Goal: Navigation & Orientation: Find specific page/section

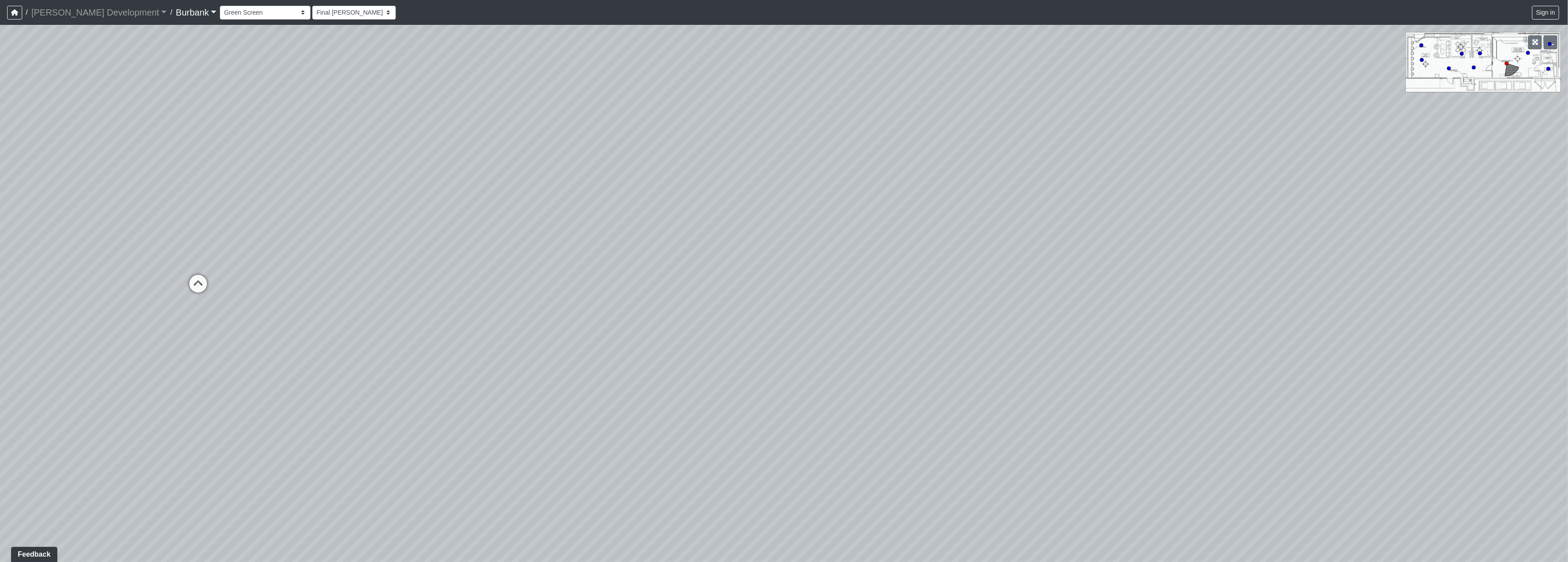
drag, startPoint x: 795, startPoint y: 493, endPoint x: 548, endPoint y: 564, distance: 257.0
click at [548, 561] on html "/ [PERSON_NAME] Development [PERSON_NAME] Development Loading... / Burbank Burb…" at bounding box center [784, 281] width 1568 height 562
drag, startPoint x: 958, startPoint y: 494, endPoint x: 1145, endPoint y: 574, distance: 203.4
click at [1145, 561] on html "/ [PERSON_NAME] Development [PERSON_NAME] Development Loading... / Burbank Burb…" at bounding box center [784, 281] width 1568 height 562
click at [133, 232] on div "Loading... Prop Storage Loading... Counter Loading... [GEOGRAPHIC_DATA]" at bounding box center [784, 293] width 1568 height 537
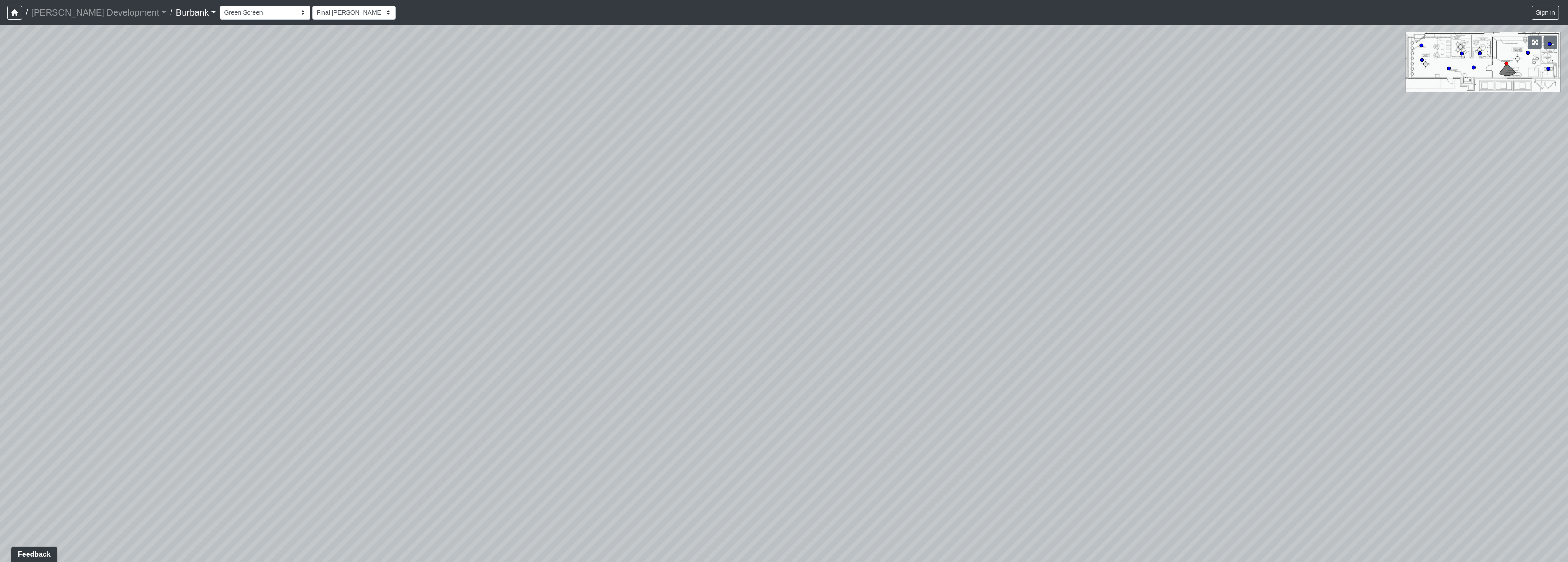
drag, startPoint x: 561, startPoint y: 238, endPoint x: 52, endPoint y: 61, distance: 538.9
click at [61, 61] on div "Loading... Prop Storage Loading... Counter Loading... [GEOGRAPHIC_DATA]" at bounding box center [784, 293] width 1568 height 537
drag, startPoint x: 598, startPoint y: 341, endPoint x: 293, endPoint y: 369, distance: 306.3
click at [300, 380] on div "Loading... Prop Storage Loading... Counter Loading... [GEOGRAPHIC_DATA]" at bounding box center [784, 293] width 1568 height 537
click at [758, 202] on icon at bounding box center [760, 212] width 27 height 27
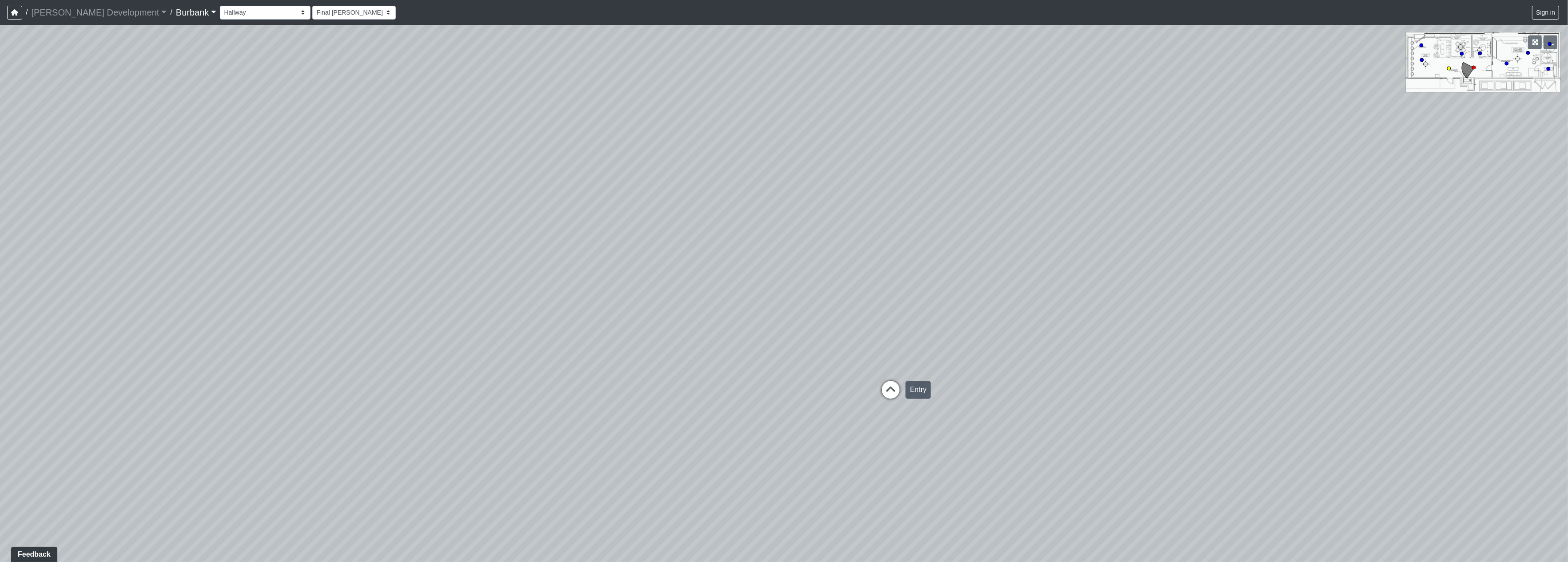
click at [890, 389] on icon at bounding box center [891, 394] width 27 height 27
drag, startPoint x: 751, startPoint y: 384, endPoint x: 114, endPoint y: 361, distance: 637.4
click at [114, 361] on div "Loading... Prop Storage Loading... Counter Loading... Hallway Loading... Entry …" at bounding box center [784, 293] width 1568 height 537
drag, startPoint x: 619, startPoint y: 370, endPoint x: 49, endPoint y: 312, distance: 572.9
click at [49, 312] on div "Loading... Prop Storage Loading... Counter Loading... Hallway Loading... Entry …" at bounding box center [784, 293] width 1568 height 537
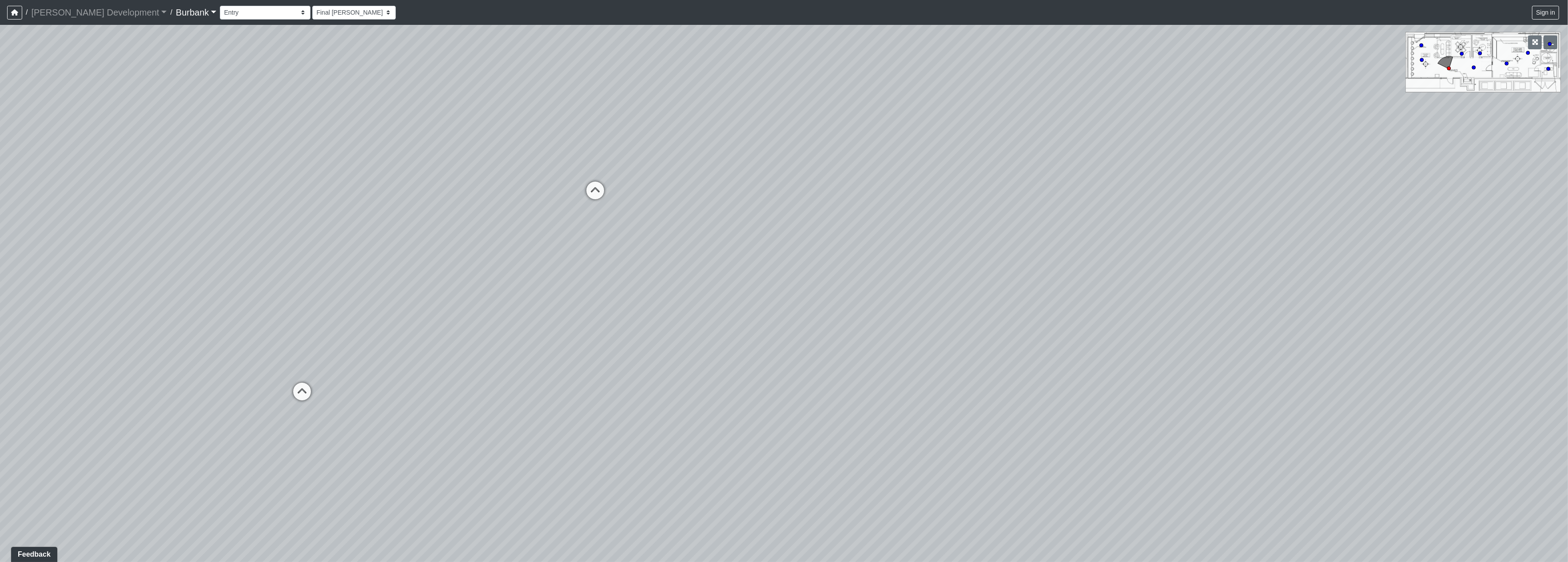
drag, startPoint x: 177, startPoint y: 304, endPoint x: 422, endPoint y: 325, distance: 245.9
click at [422, 325] on div "Loading... Prop Storage Loading... Counter Loading... Hallway Loading... Entry …" at bounding box center [784, 293] width 1568 height 537
drag, startPoint x: 296, startPoint y: 293, endPoint x: 391, endPoint y: 411, distance: 151.5
click at [391, 411] on div "Loading... Prop Storage Loading... Counter Loading... Hallway Loading... Entry …" at bounding box center [784, 293] width 1568 height 537
drag, startPoint x: 478, startPoint y: 369, endPoint x: 797, endPoint y: 300, distance: 326.4
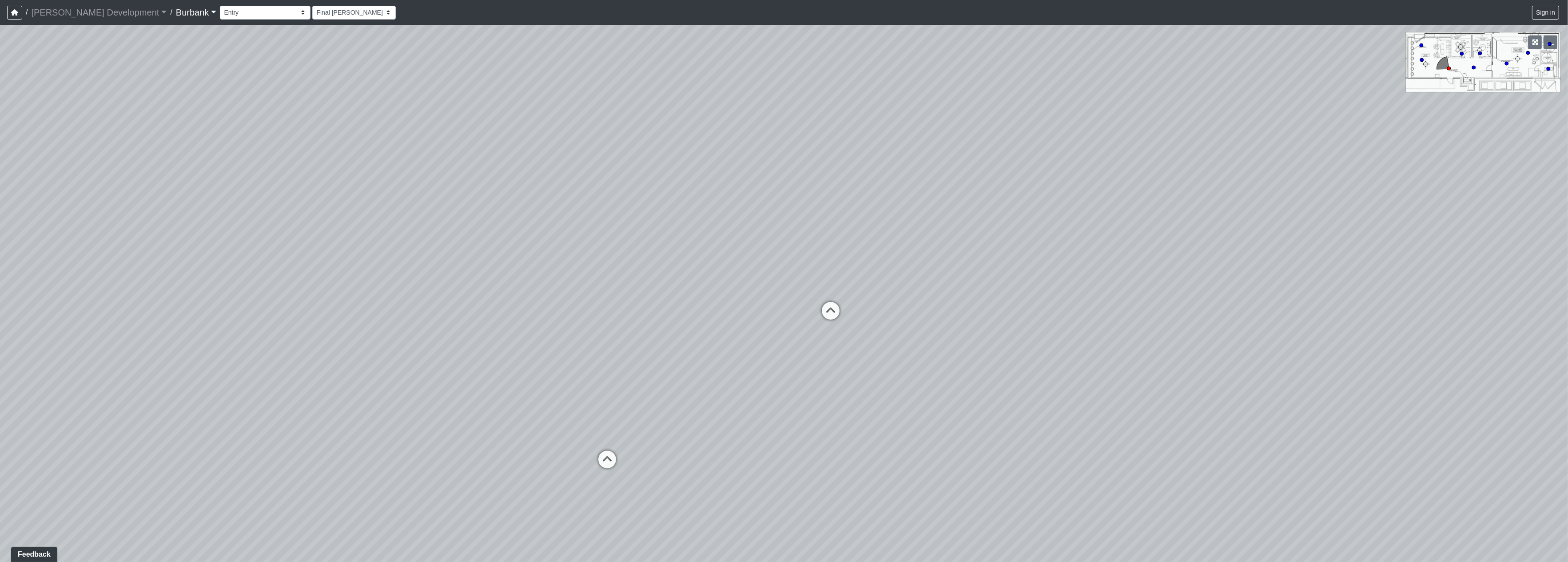
click at [758, 345] on div "Loading... Prop Storage Loading... Counter Loading... Hallway Loading... Entry …" at bounding box center [784, 293] width 1568 height 537
click at [220, 14] on select "Couch Counter Entry Pool Table Seating Cardio Entry Weights Archway Flatscreen …" at bounding box center [265, 12] width 91 height 14
click at [220, 5] on select "Couch Counter Entry Pool Table Seating Cardio Entry Weights Archway Flatscreen …" at bounding box center [265, 12] width 91 height 14
drag, startPoint x: 682, startPoint y: 325, endPoint x: 52, endPoint y: 222, distance: 638.4
click at [0, 234] on div "Loading... Prop Storage Loading... Counter Loading... Hallway Loading... Entry …" at bounding box center [784, 293] width 1568 height 537
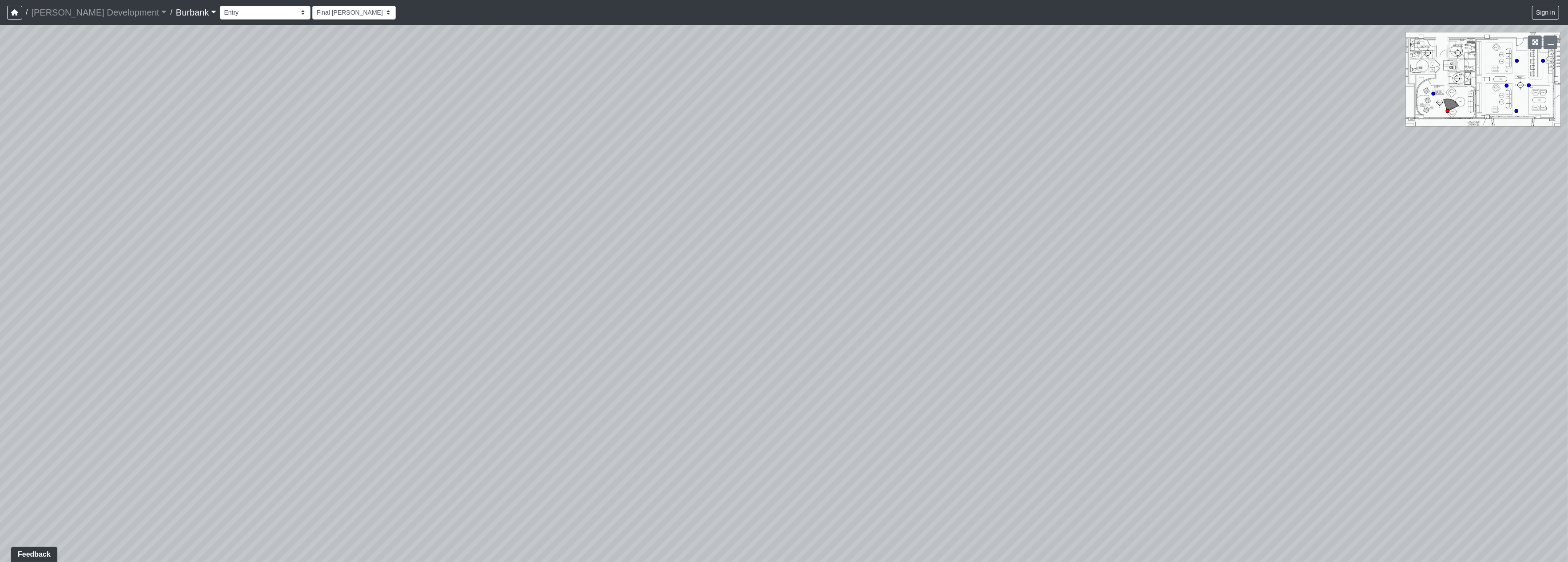
drag, startPoint x: 765, startPoint y: 329, endPoint x: 1058, endPoint y: 316, distance: 293.3
click at [1388, 386] on div "Loading... Prop Storage Loading... Counter Loading... Hallway Loading... Entry …" at bounding box center [784, 293] width 1568 height 537
drag, startPoint x: 739, startPoint y: 319, endPoint x: 959, endPoint y: 353, distance: 222.6
click at [959, 353] on div "Loading... Prop Storage Loading... Counter Loading... Hallway Loading... Entry …" at bounding box center [784, 293] width 1568 height 537
click at [220, 11] on select "Couch Counter Entry Pool Table Seating Cardio Entry Weights Archway Flatscreen …" at bounding box center [265, 12] width 91 height 14
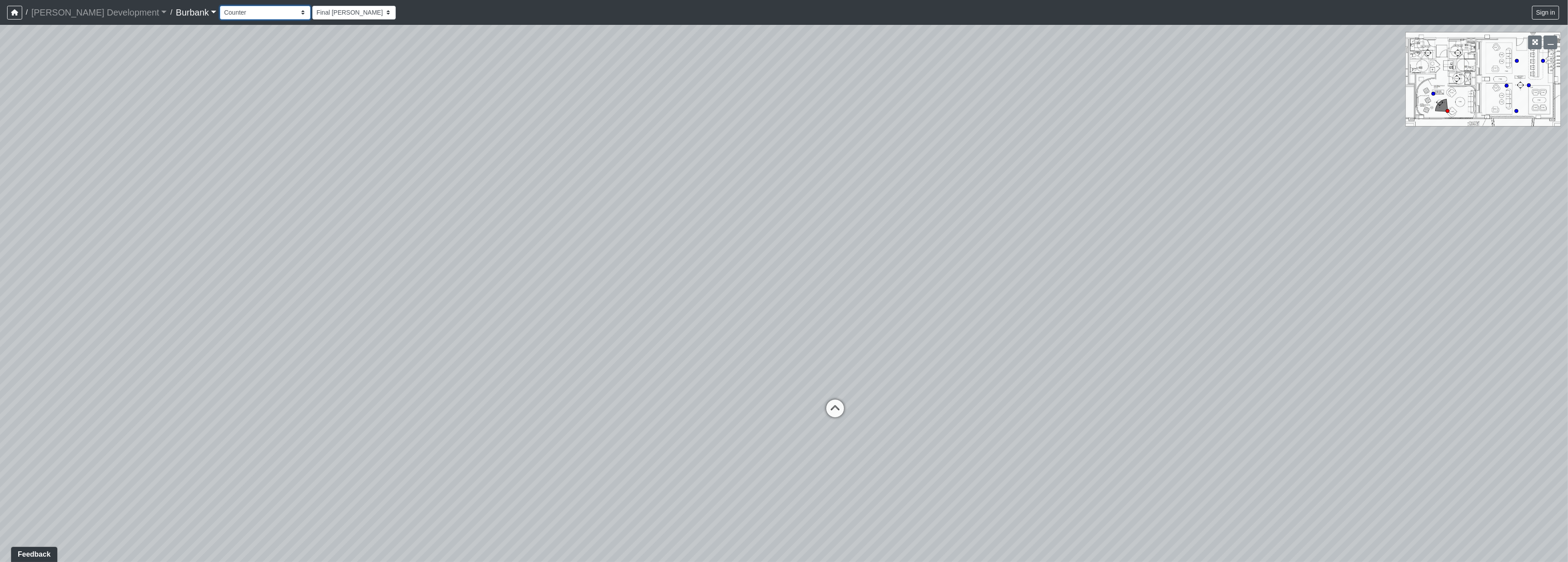
click at [220, 5] on select "Couch Counter Entry Pool Table Seating Cardio Entry Weights Archway Flatscreen …" at bounding box center [265, 12] width 91 height 14
click at [220, 15] on select "Couch Counter Entry Pool Table Seating Cardio Entry Weights Archway Flatscreen …" at bounding box center [265, 12] width 91 height 14
click at [220, 5] on select "Couch Counter Entry Pool Table Seating Cardio Entry Weights Archway Flatscreen …" at bounding box center [265, 12] width 91 height 14
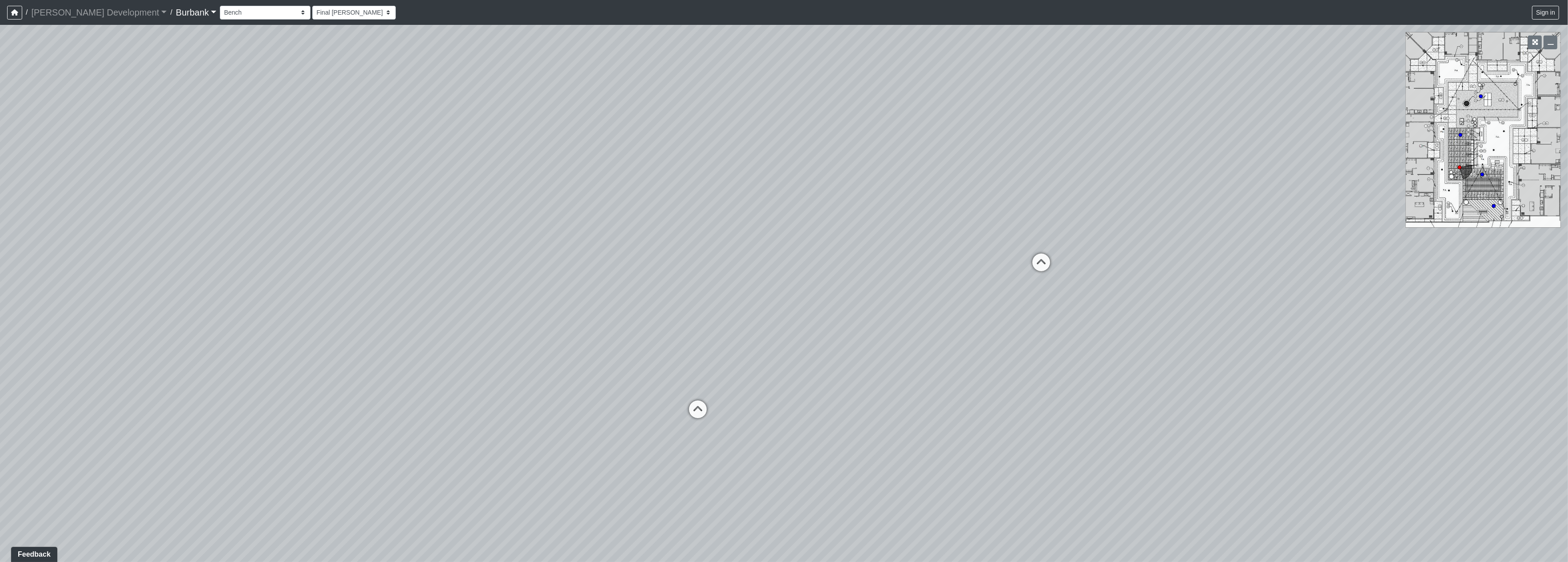
drag, startPoint x: 936, startPoint y: 311, endPoint x: 368, endPoint y: 271, distance: 569.4
click at [368, 272] on div "Loading... Prop Storage Loading... Counter Loading... Hallway Loading... Entry …" at bounding box center [784, 293] width 1568 height 537
drag, startPoint x: 786, startPoint y: 330, endPoint x: 466, endPoint y: 280, distance: 323.9
click at [463, 282] on div "Loading... Prop Storage Loading... Counter Loading... Hallway Loading... Entry …" at bounding box center [784, 293] width 1568 height 537
drag, startPoint x: 527, startPoint y: 272, endPoint x: 441, endPoint y: 229, distance: 96.2
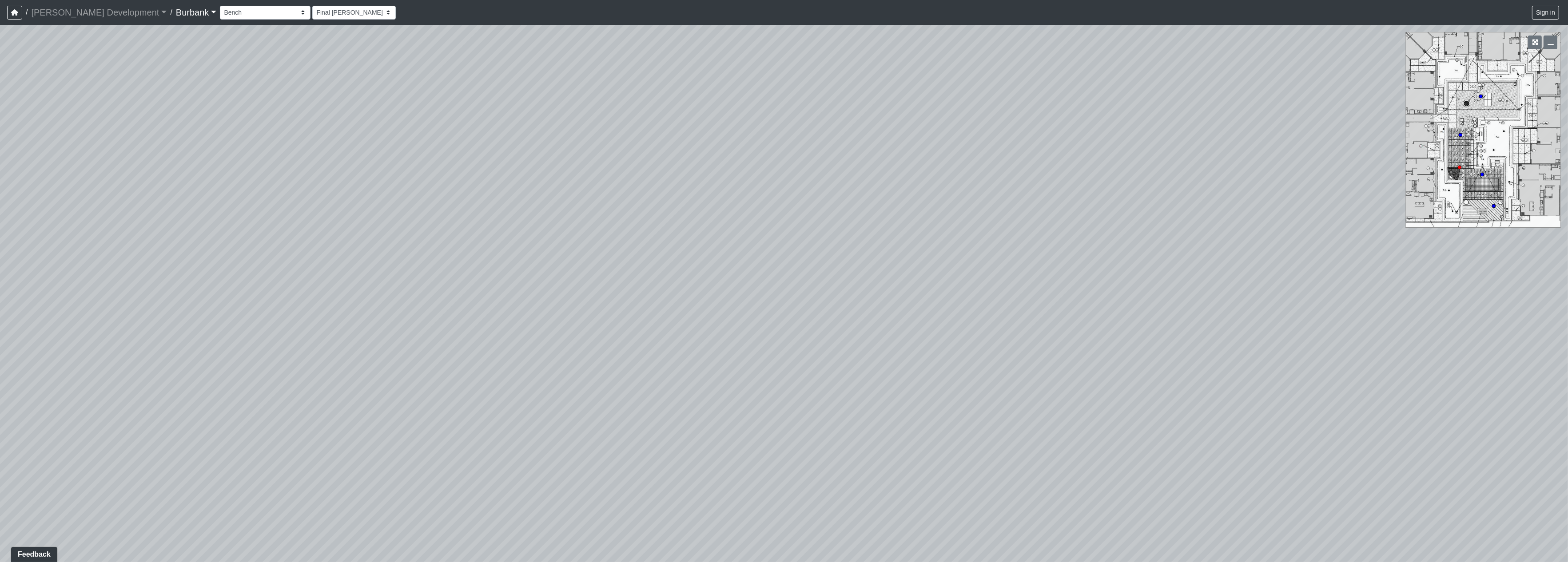
click at [371, 239] on div "Loading... Prop Storage Loading... Counter Loading... Hallway Loading... Entry …" at bounding box center [784, 293] width 1568 height 537
drag, startPoint x: 880, startPoint y: 293, endPoint x: 119, endPoint y: 203, distance: 766.3
click at [74, 219] on div "Loading... Prop Storage Loading... Counter Loading... Hallway Loading... Entry …" at bounding box center [784, 293] width 1568 height 537
drag, startPoint x: 800, startPoint y: 282, endPoint x: 510, endPoint y: 178, distance: 308.1
click at [75, 178] on div "Loading... Prop Storage Loading... Counter Loading... Hallway Loading... Entry …" at bounding box center [784, 293] width 1568 height 537
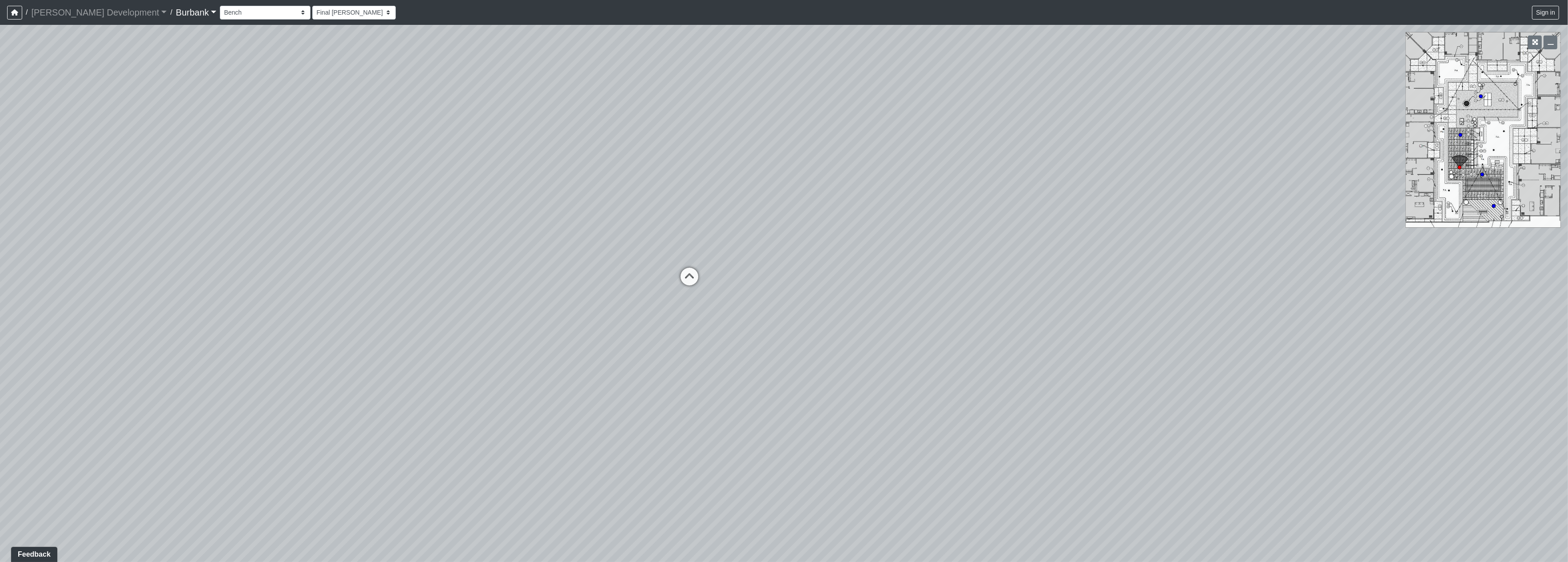
drag, startPoint x: 688, startPoint y: 196, endPoint x: 612, endPoint y: 459, distance: 273.8
click at [604, 493] on div "Loading... Prop Storage Loading... Counter Loading... Hallway Loading... Entry …" at bounding box center [784, 293] width 1568 height 537
click at [980, 241] on div "Loading... Prop Storage Loading... Counter Loading... Hallway Loading... Entry …" at bounding box center [784, 293] width 1568 height 537
click at [1495, 205] on circle at bounding box center [1494, 206] width 4 height 4
drag, startPoint x: 747, startPoint y: 193, endPoint x: 1249, endPoint y: 203, distance: 502.1
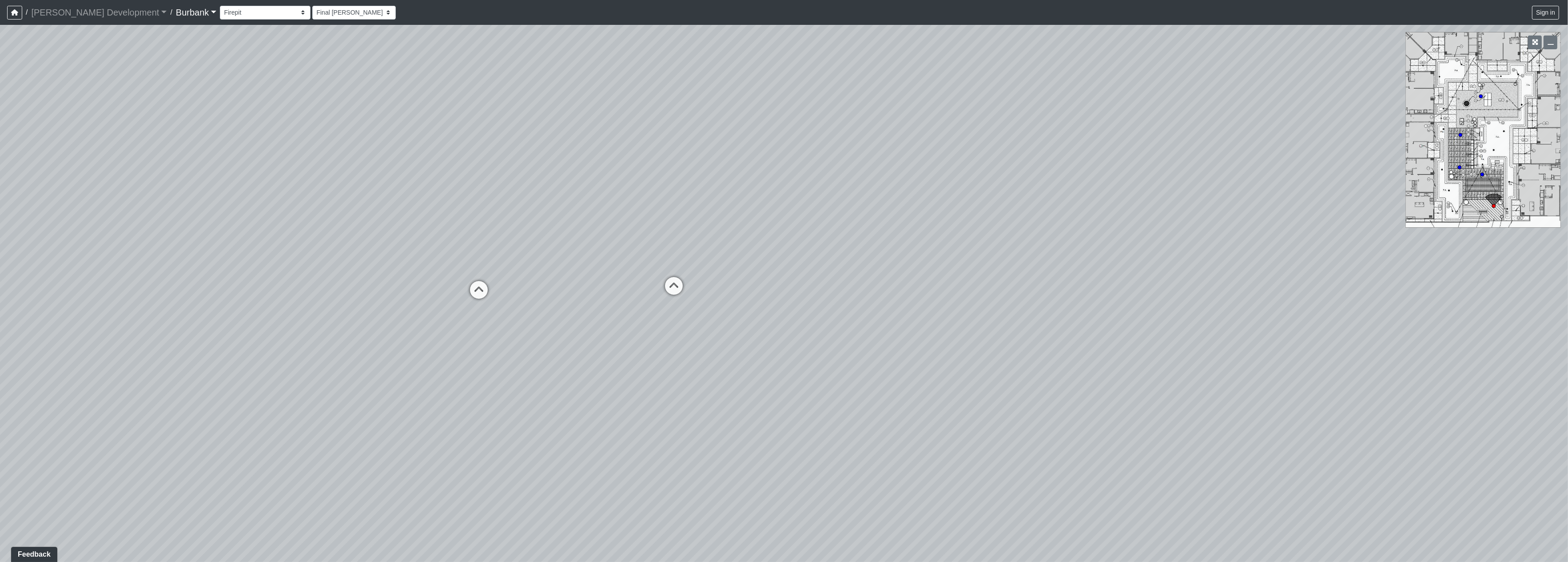
click at [1258, 195] on div "Loading... Prop Storage Loading... Counter Loading... Hallway Loading... Entry …" at bounding box center [784, 293] width 1568 height 537
drag, startPoint x: 741, startPoint y: 161, endPoint x: 1175, endPoint y: 221, distance: 438.1
click at [1235, 184] on div "Loading... Prop Storage Loading... Counter Loading... Hallway Loading... Entry …" at bounding box center [784, 293] width 1568 height 537
drag, startPoint x: 1101, startPoint y: 156, endPoint x: 1340, endPoint y: 175, distance: 239.8
click at [1350, 174] on div "Loading... Prop Storage Loading... Counter Loading... Hallway Loading... Entry …" at bounding box center [784, 293] width 1568 height 537
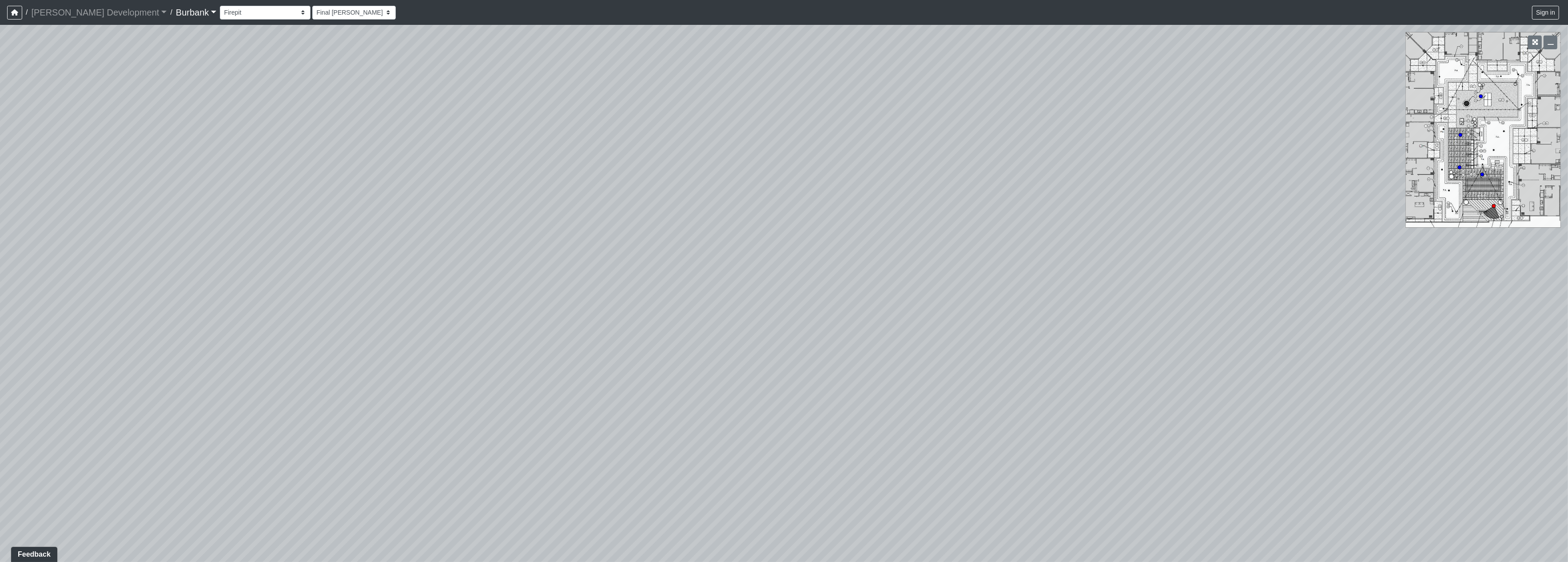
drag, startPoint x: 984, startPoint y: 148, endPoint x: 280, endPoint y: 70, distance: 708.3
click at [380, 86] on div "Loading... Prop Storage Loading... Counter Loading... Hallway Loading... Entry …" at bounding box center [784, 293] width 1568 height 537
drag, startPoint x: 931, startPoint y: 88, endPoint x: 690, endPoint y: 68, distance: 241.8
click at [646, 77] on div "Loading... Prop Storage Loading... Counter Loading... Hallway Loading... Entry …" at bounding box center [784, 293] width 1568 height 537
click at [1482, 95] on circle at bounding box center [1481, 96] width 4 height 4
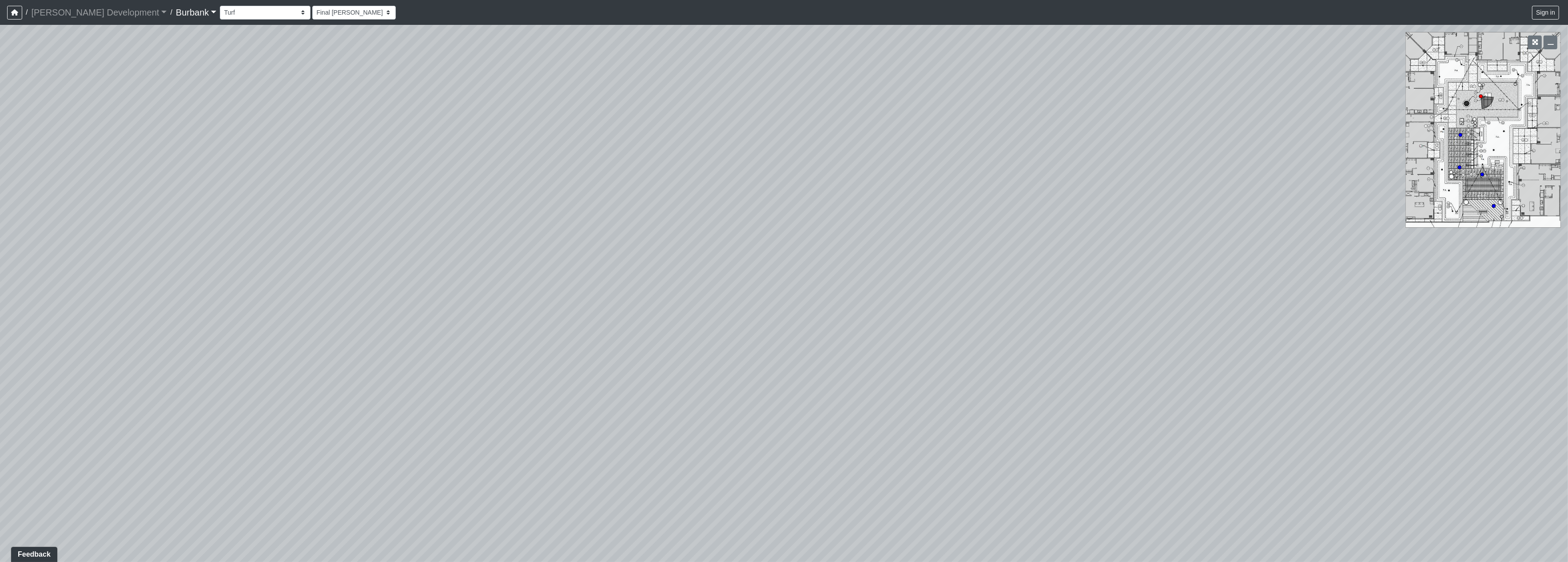
drag, startPoint x: 900, startPoint y: 287, endPoint x: 249, endPoint y: 277, distance: 651.1
click at [249, 277] on div "Loading... Prop Storage Loading... Counter Loading... Hallway Loading... Entry …" at bounding box center [784, 293] width 1568 height 537
drag, startPoint x: 402, startPoint y: 280, endPoint x: 91, endPoint y: 247, distance: 312.7
click at [85, 249] on div "Loading... Prop Storage Loading... Counter Loading... Hallway Loading... Entry …" at bounding box center [784, 293] width 1568 height 537
drag, startPoint x: 553, startPoint y: 263, endPoint x: 31, endPoint y: 257, distance: 522.0
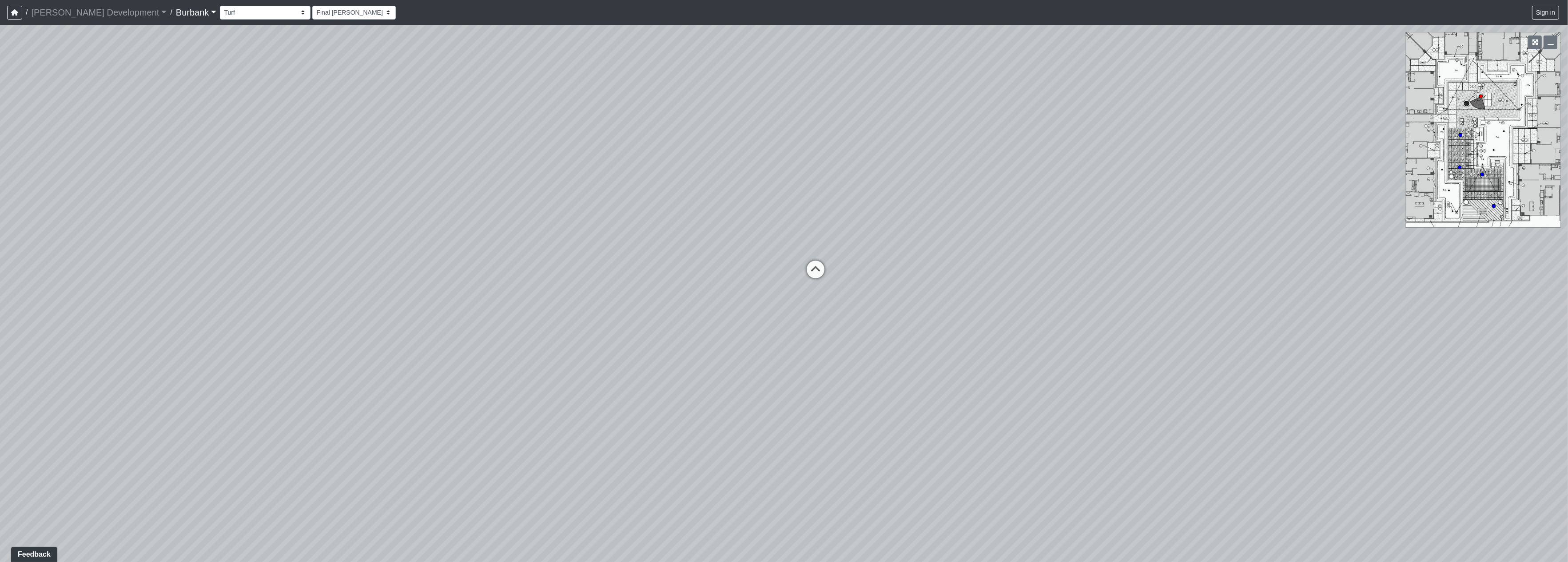
click at [31, 257] on div "Loading... Prop Storage Loading... Counter Loading... Hallway Loading... Entry …" at bounding box center [784, 293] width 1568 height 537
drag, startPoint x: 89, startPoint y: 247, endPoint x: 0, endPoint y: 154, distance: 128.7
click at [0, 196] on div "Loading... Prop Storage Loading... Counter Loading... Hallway Loading... Entry …" at bounding box center [784, 293] width 1568 height 537
click at [220, 11] on select "Couch Counter Entry Pool Table Seating Cardio Entry Weights Archway Flatscreen …" at bounding box center [265, 12] width 91 height 14
click at [220, 5] on select "Couch Counter Entry Pool Table Seating Cardio Entry Weights Archway Flatscreen …" at bounding box center [265, 12] width 91 height 14
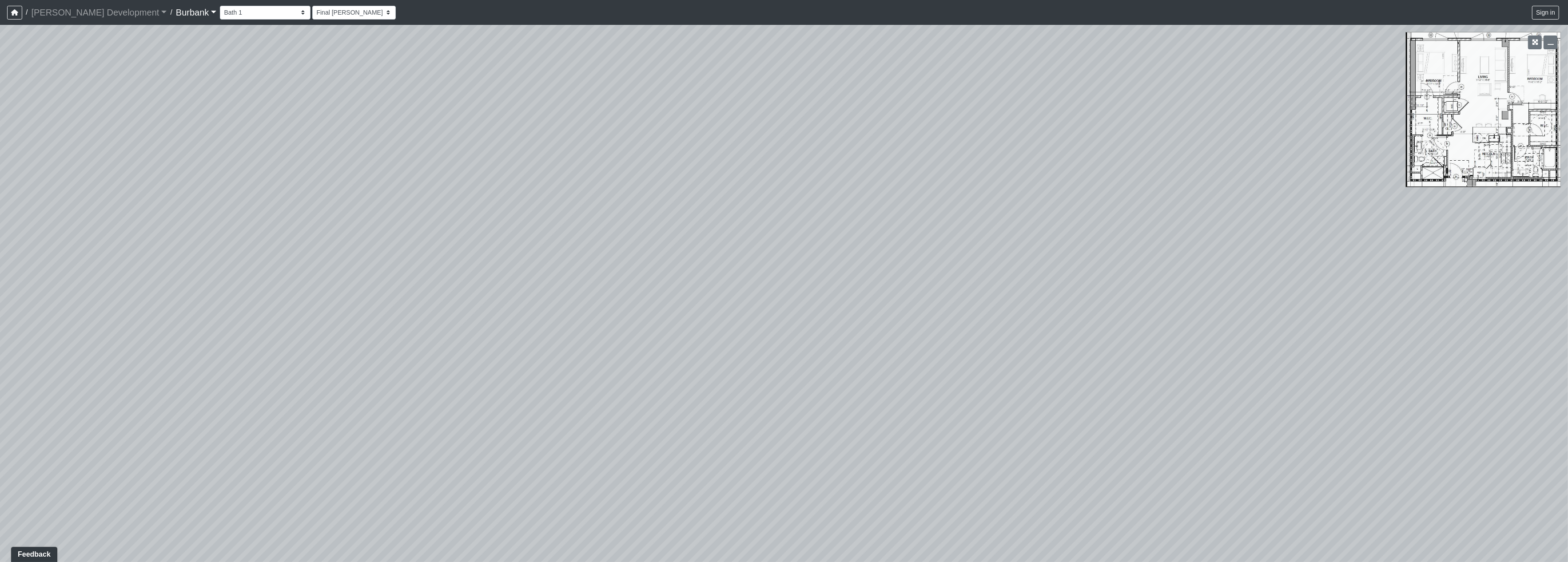
drag, startPoint x: 898, startPoint y: 286, endPoint x: 234, endPoint y: 227, distance: 666.6
click at [235, 228] on div "Loading... Prop Storage Loading... Counter Loading... Hallway Loading... Entry …" at bounding box center [784, 293] width 1568 height 537
drag, startPoint x: 797, startPoint y: 247, endPoint x: 471, endPoint y: 244, distance: 326.0
click at [471, 244] on div "Loading... Prop Storage Loading... Counter Loading... Hallway Loading... Entry …" at bounding box center [784, 293] width 1568 height 537
drag, startPoint x: 872, startPoint y: 291, endPoint x: 369, endPoint y: 243, distance: 505.3
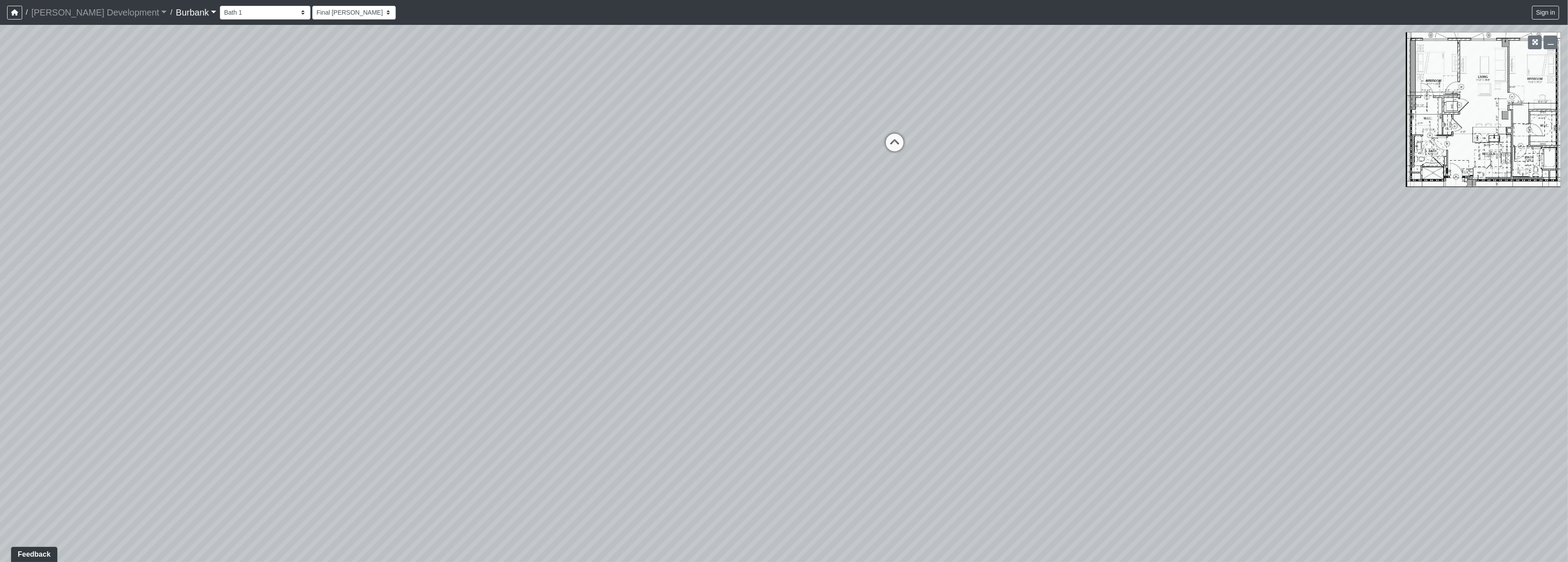
click at [369, 243] on div "Loading... Prop Storage Loading... Counter Loading... Hallway Loading... Entry …" at bounding box center [784, 293] width 1568 height 537
drag, startPoint x: 661, startPoint y: 265, endPoint x: 684, endPoint y: 321, distance: 60.5
click at [678, 328] on div "Loading... Prop Storage Loading... Counter Loading... Hallway Loading... Entry …" at bounding box center [784, 293] width 1568 height 537
drag, startPoint x: 934, startPoint y: 334, endPoint x: 542, endPoint y: 235, distance: 404.3
click at [930, 334] on div "Loading... Prop Storage Loading... Counter Loading... Hallway Loading... Entry …" at bounding box center [784, 293] width 1568 height 537
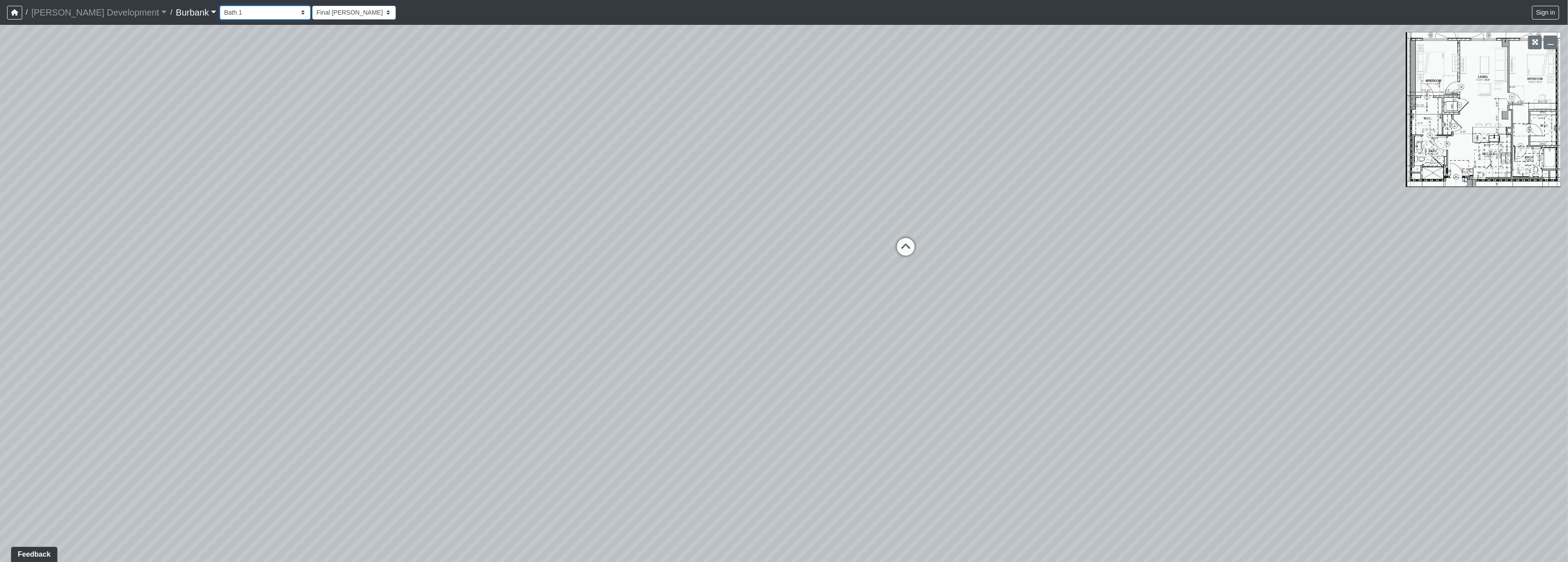
click at [226, 9] on select "Couch Counter Entry Pool Table Seating Cardio Entry Weights Archway Flatscreen …" at bounding box center [265, 12] width 91 height 14
click at [220, 5] on select "Couch Counter Entry Pool Table Seating Cardio Entry Weights Archway Flatscreen …" at bounding box center [265, 12] width 91 height 14
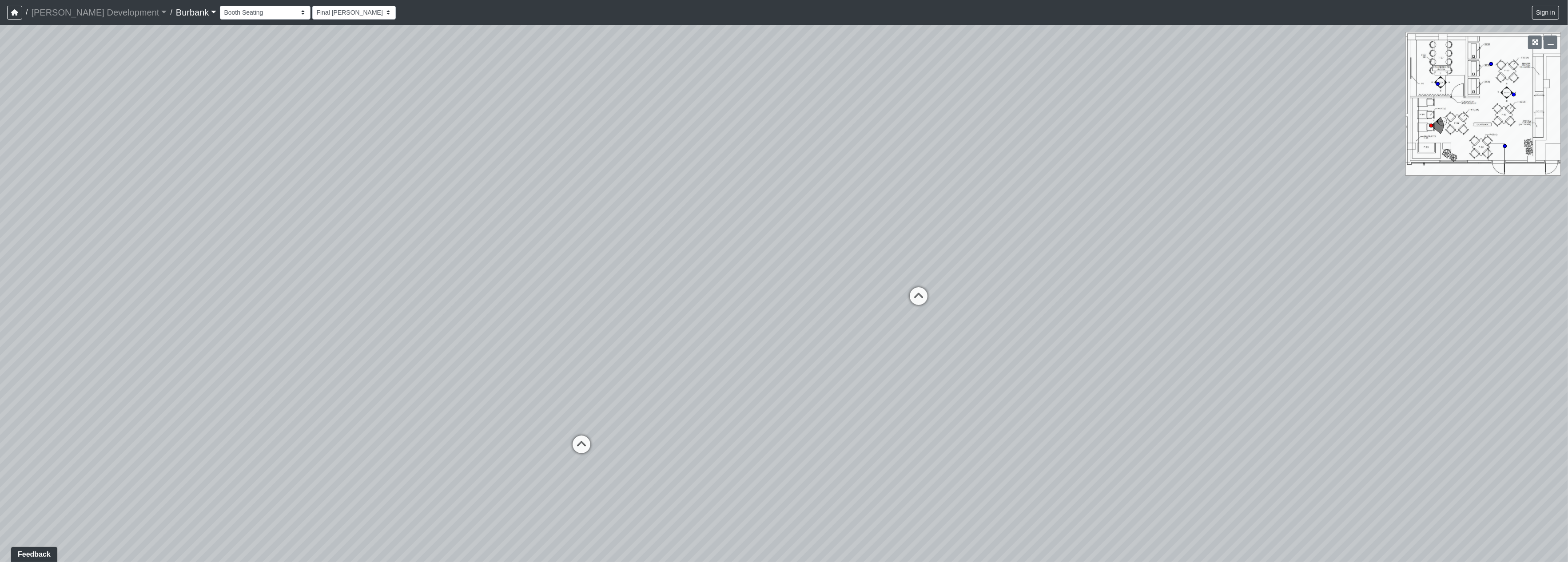
drag, startPoint x: 313, startPoint y: 204, endPoint x: 220, endPoint y: 181, distance: 95.8
click at [220, 181] on div "Loading... Prop Storage Loading... Counter Loading... Hallway Loading... Entry …" at bounding box center [784, 293] width 1568 height 537
drag, startPoint x: 234, startPoint y: 166, endPoint x: 1254, endPoint y: 407, distance: 1048.1
click at [1254, 407] on div "Loading... Prop Storage Loading... Counter Loading... Hallway Loading... Entry …" at bounding box center [784, 293] width 1568 height 537
drag, startPoint x: 754, startPoint y: 267, endPoint x: 569, endPoint y: 116, distance: 238.8
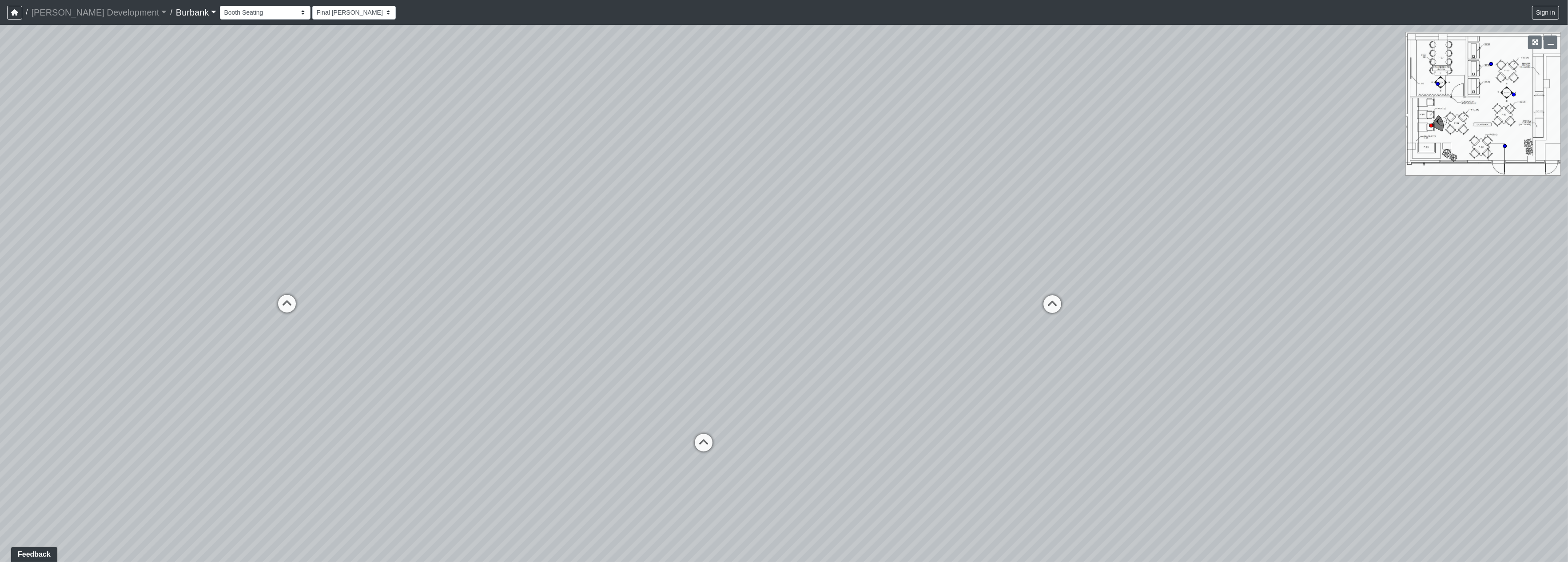
click at [538, 102] on div "Loading... Prop Storage Loading... Counter Loading... Hallway Loading... Entry …" at bounding box center [784, 293] width 1568 height 537
drag, startPoint x: 849, startPoint y: 306, endPoint x: 722, endPoint y: 290, distance: 128.0
click at [722, 290] on div "Loading... Prop Storage Loading... Counter Loading... Hallway Loading... Entry …" at bounding box center [784, 293] width 1568 height 537
drag, startPoint x: 635, startPoint y: 266, endPoint x: 957, endPoint y: 297, distance: 323.5
click at [957, 297] on div "Loading... Prop Storage Loading... Counter Loading... Hallway Loading... Entry …" at bounding box center [784, 293] width 1568 height 537
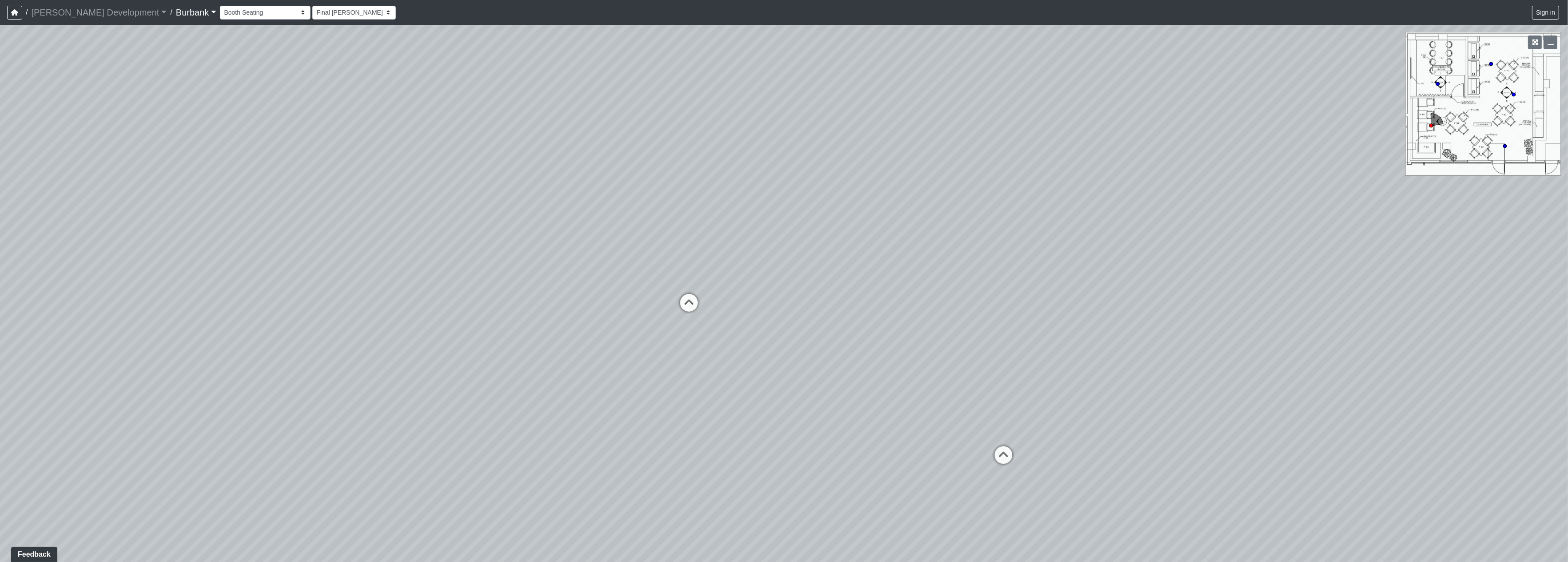
drag, startPoint x: 808, startPoint y: 275, endPoint x: 1164, endPoint y: 321, distance: 359.0
click at [1164, 321] on div "Loading... Prop Storage Loading... Counter Loading... Hallway Loading... Entry …" at bounding box center [784, 293] width 1568 height 537
drag, startPoint x: 800, startPoint y: 311, endPoint x: 949, endPoint y: 314, distance: 149.0
click at [949, 314] on div "Loading... Prop Storage Loading... Counter Loading... Hallway Loading... Entry …" at bounding box center [784, 293] width 1568 height 537
drag, startPoint x: 810, startPoint y: 339, endPoint x: 645, endPoint y: 378, distance: 169.5
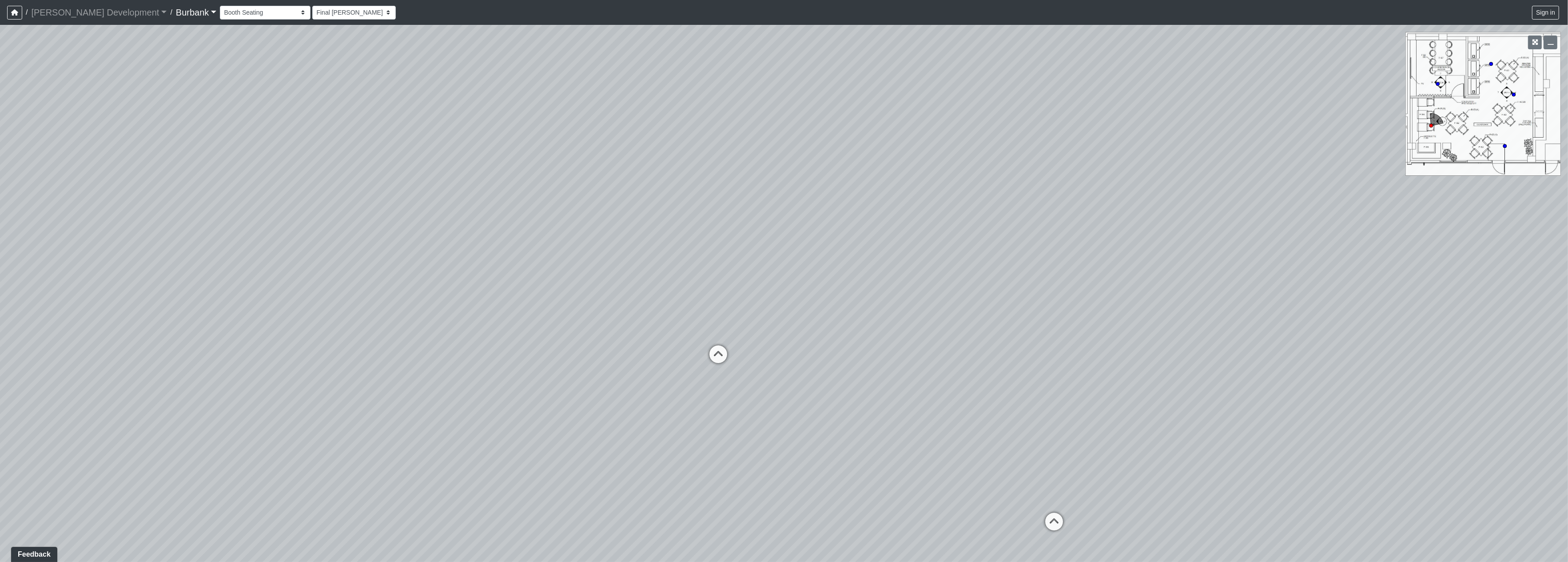
click at [645, 383] on div "Loading... Prop Storage Loading... Counter Loading... Hallway Loading... Entry …" at bounding box center [784, 293] width 1568 height 537
drag, startPoint x: 363, startPoint y: 345, endPoint x: 907, endPoint y: 339, distance: 544.0
click at [1059, 369] on div "Loading... Prop Storage Loading... Counter Loading... Hallway Loading... Entry …" at bounding box center [784, 293] width 1568 height 537
drag, startPoint x: 979, startPoint y: 161, endPoint x: 987, endPoint y: 74, distance: 87.4
click at [987, 74] on div "Loading... Prop Storage Loading... Counter Loading... Hallway Loading... Entry …" at bounding box center [784, 293] width 1568 height 537
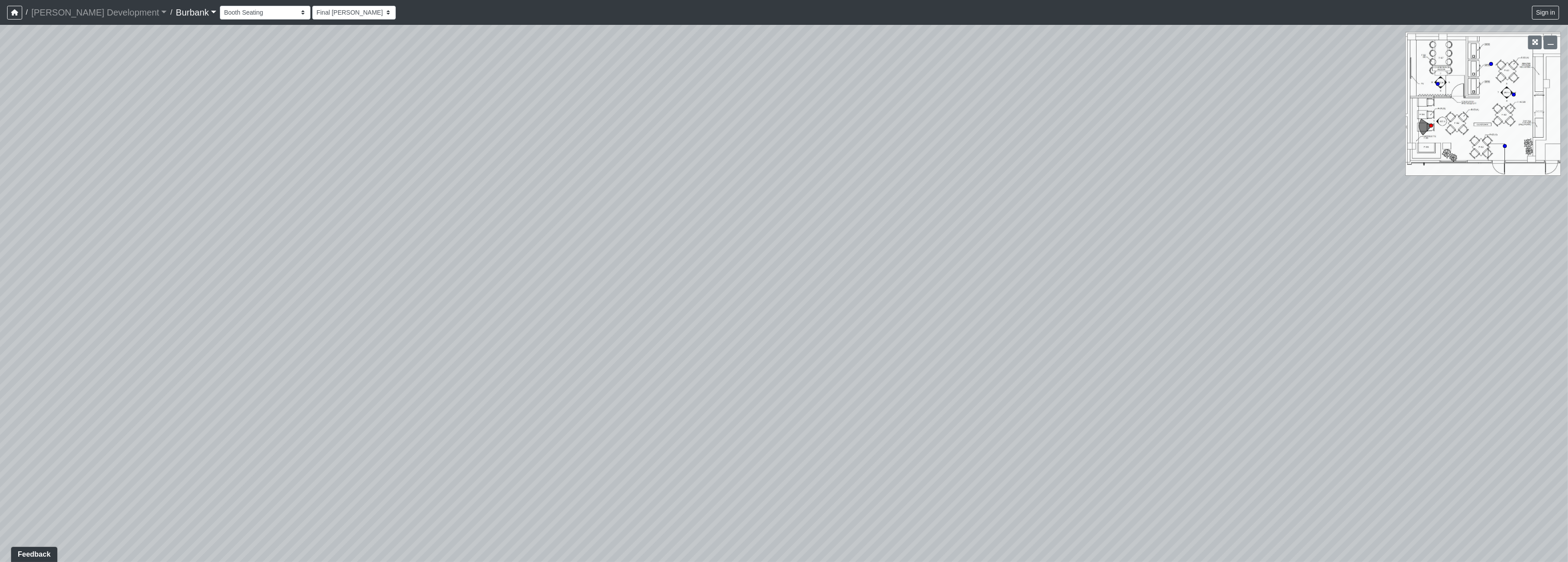
drag
click at [1373, 257] on div "Loading... Prop Storage Loading... Counter Loading... Hallway Loading... Entry …" at bounding box center [784, 293] width 1568 height 537
click at [965, 416] on div "Loading... Prop Storage Loading... Counter Loading... Hallway Loading... Entry …" at bounding box center [784, 293] width 1568 height 537
click at [1513, 93] on circle at bounding box center [1514, 95] width 4 height 4
click at [0, 265] on div "Loading... Prop Storage Loading... Counter Loading... Hallway Loading... Entry …" at bounding box center [784, 293] width 1568 height 537
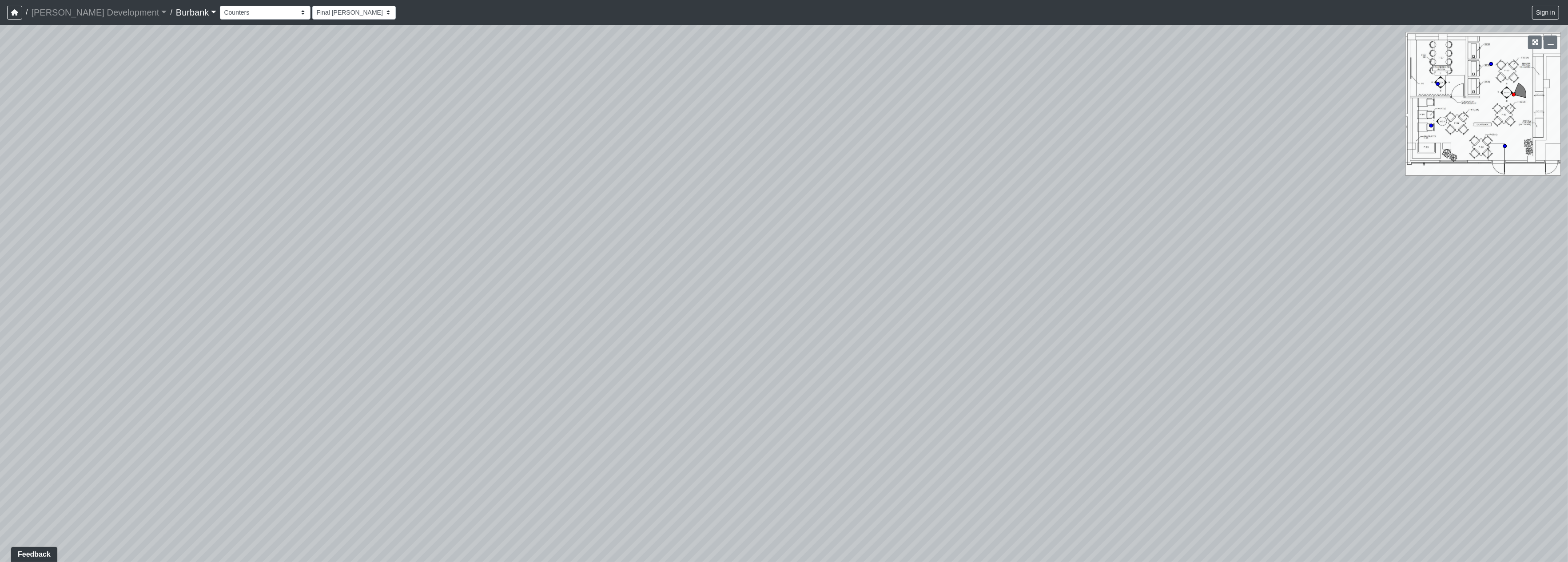
click at [0, 156] on div "Loading... Prop Storage Loading... Counter Loading... Hallway Loading... Entry …" at bounding box center [784, 293] width 1568 height 537
drag, startPoint x: 359, startPoint y: 204, endPoint x: 349, endPoint y: 282, distance: 78.6
click at [172, 327] on div "Loading... Prop Storage Loading... Counter Loading... Hallway Loading... Entry …" at bounding box center [784, 293] width 1568 height 537
drag, startPoint x: 367, startPoint y: 331, endPoint x: 323, endPoint y: 328, distance: 44.1
click at [323, 328] on div "Loading... Prop Storage Loading... Counter Loading... Hallway Loading... Entry …" at bounding box center [784, 293] width 1568 height 537
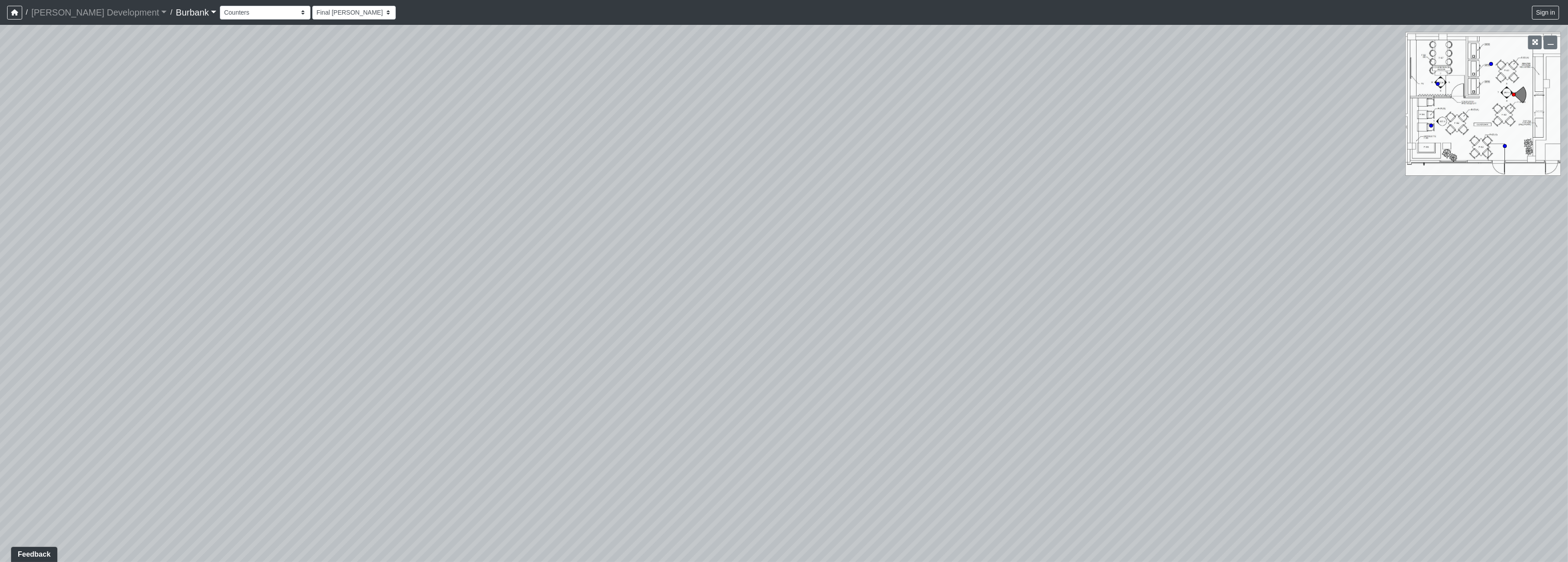
click at [61, 412] on div "Loading... Prop Storage Loading... Counter Loading... Hallway Loading... Entry …" at bounding box center [784, 293] width 1568 height 537
drag, startPoint x: 214, startPoint y: 19, endPoint x: 208, endPoint y: 15, distance: 7.2
click at [220, 19] on div "Couch Counter Entry Pool Table Seating Cardio Entry Weights Archway Flatscreen …" at bounding box center [890, 13] width 1341 height 17
click at [220, 15] on select "Couch Counter Entry Pool Table Seating Cardio Entry Weights Archway Flatscreen …" at bounding box center [265, 12] width 91 height 14
click at [220, 14] on select "Couch Counter Entry Pool Table Seating Cardio Entry Weights Archway Flatscreen …" at bounding box center [265, 12] width 91 height 14
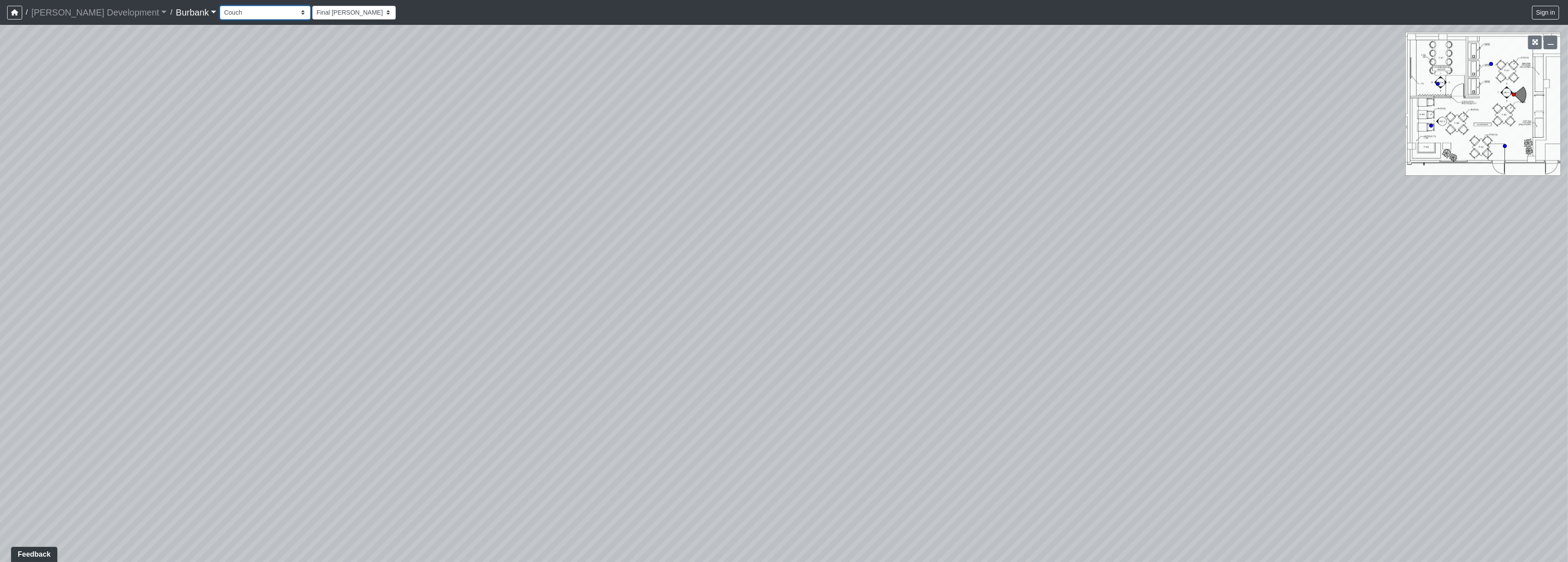
click at [220, 5] on select "Couch Counter Entry Pool Table Seating Cardio Entry Weights Archway Flatscreen …" at bounding box center [265, 12] width 91 height 14
select select "fHHWtsmmdkgUaWzYKRRMiv"
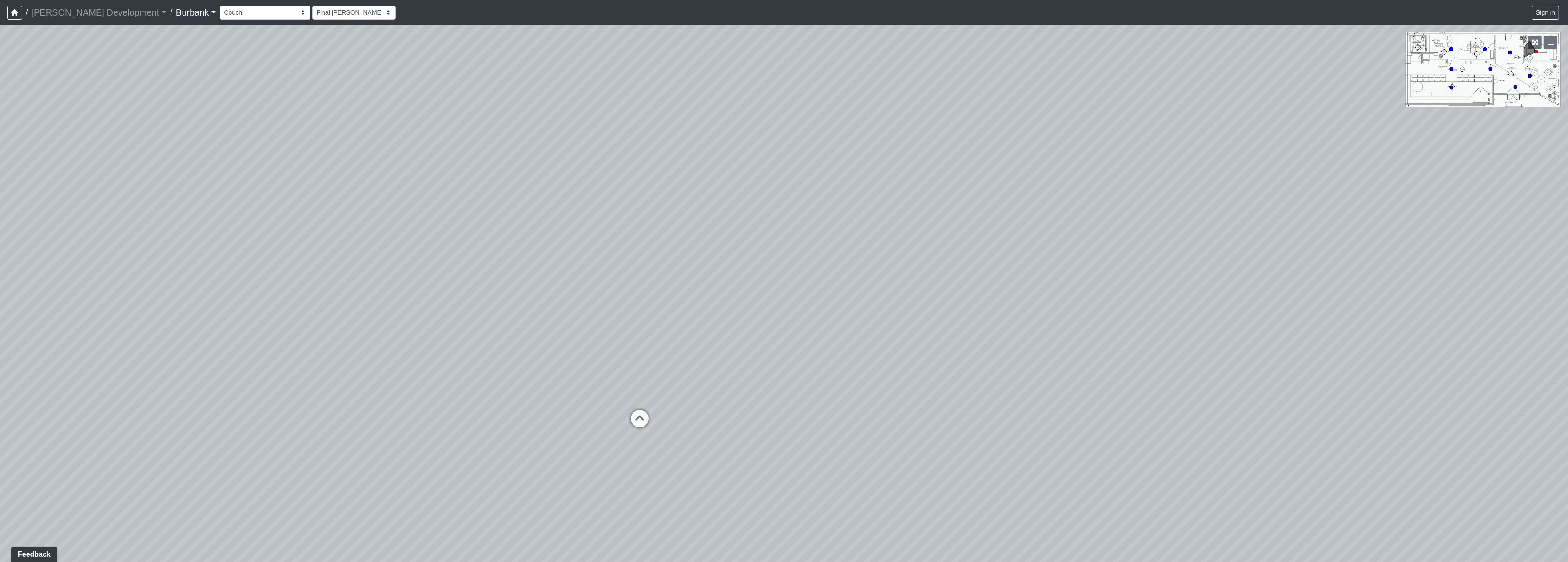
drag, startPoint x: 899, startPoint y: 338, endPoint x: 295, endPoint y: 239, distance: 612.1
click at [293, 241] on div "Loading... Prop Storage Loading... Counter Loading... Hallway Loading... Entry …" at bounding box center [784, 293] width 1568 height 537
drag, startPoint x: 573, startPoint y: 334, endPoint x: 408, endPoint y: 491, distance: 227.8
click at [407, 496] on div "Loading... Prop Storage Loading... Counter Loading... Hallway Loading... Entry …" at bounding box center [784, 293] width 1568 height 537
drag, startPoint x: 434, startPoint y: 404, endPoint x: 413, endPoint y: 400, distance: 21.4
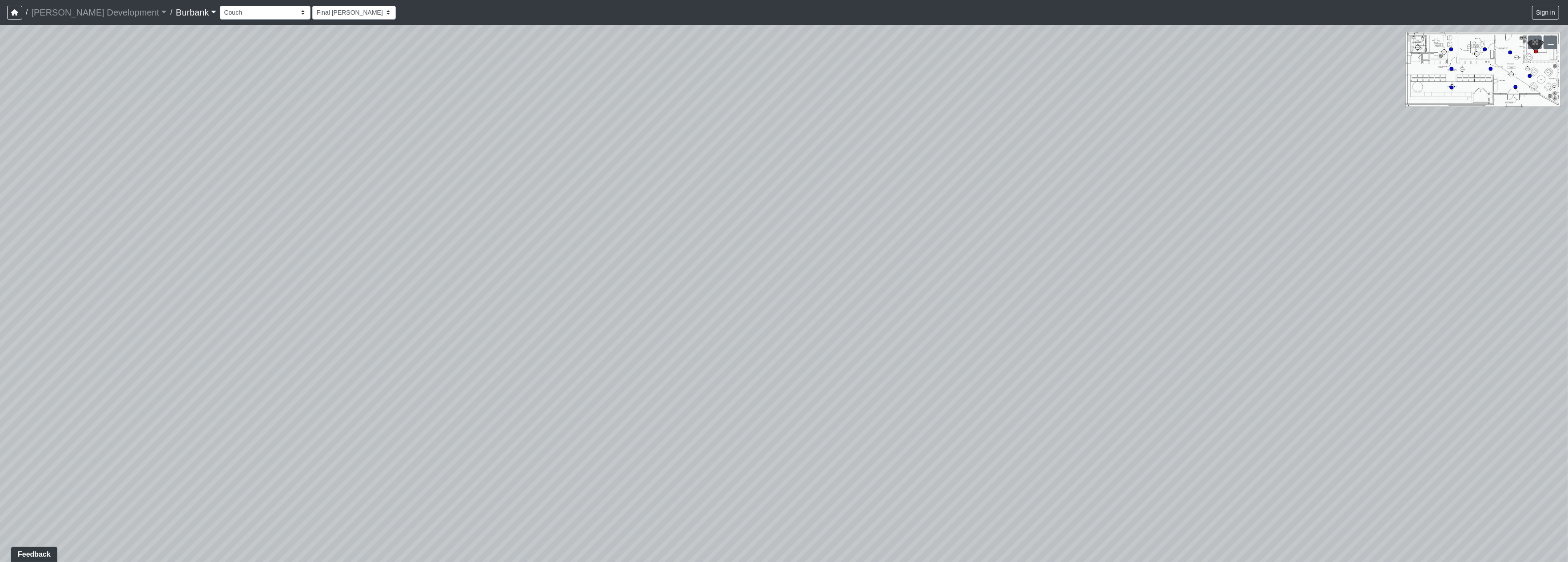
click at [397, 419] on div "Loading... Prop Storage Loading... Counter Loading... Hallway Loading... Entry …" at bounding box center [784, 293] width 1568 height 537
drag, startPoint x: 586, startPoint y: 290, endPoint x: 1259, endPoint y: 300, distance: 673.1
click at [1347, 290] on div "Loading... Prop Storage Loading... Counter Loading... Hallway Loading... Entry …" at bounding box center [784, 293] width 1568 height 537
drag, startPoint x: 831, startPoint y: 279, endPoint x: 519, endPoint y: 213, distance: 318.9
click at [516, 216] on div "Loading... Prop Storage Loading... Counter Loading... Hallway Loading... Entry …" at bounding box center [784, 293] width 1568 height 537
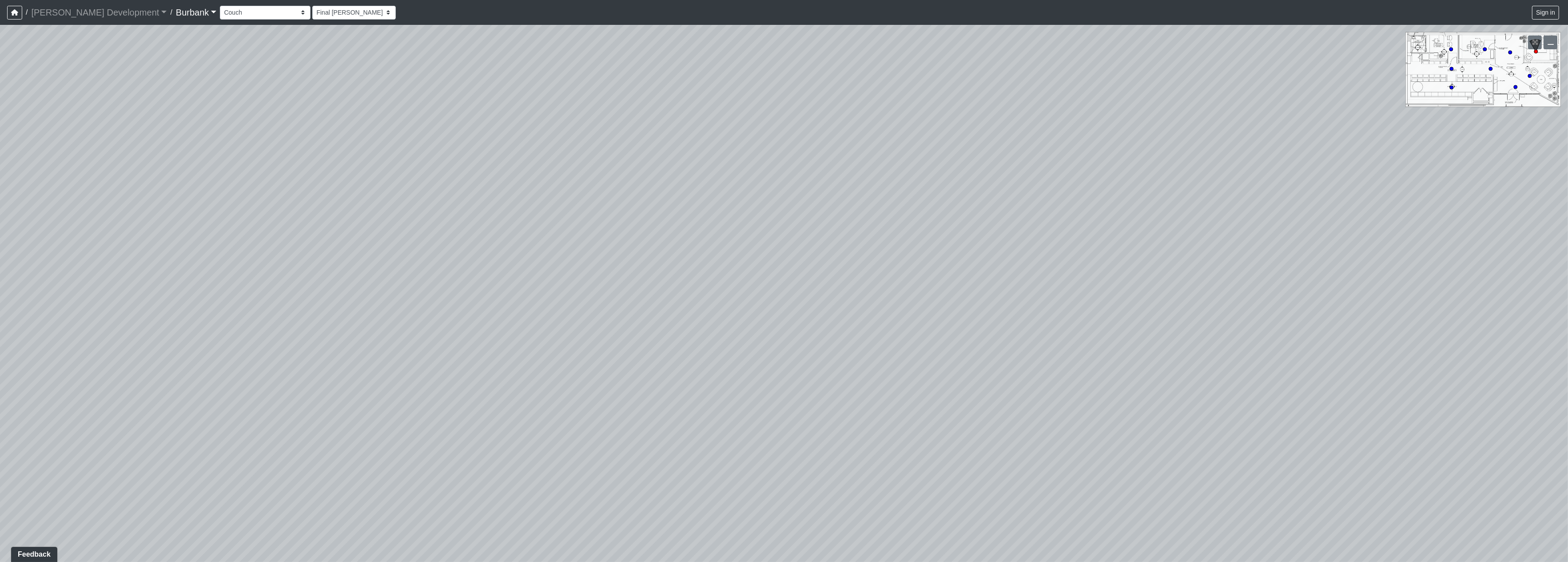
drag, startPoint x: 1153, startPoint y: 290, endPoint x: 423, endPoint y: 268, distance: 730.3
click at [403, 268] on div "Loading... Prop Storage Loading... Counter Loading... Hallway Loading... Entry …" at bounding box center [784, 293] width 1568 height 537
drag, startPoint x: 985, startPoint y: 367, endPoint x: 324, endPoint y: 319, distance: 662.7
click at [327, 349] on div "Loading... Prop Storage Loading... Counter Loading... Hallway Loading... Entry …" at bounding box center [784, 293] width 1568 height 537
click at [439, 409] on div "Loading... Prop Storage Loading... Counter Loading... Hallway Loading... Entry …" at bounding box center [784, 293] width 1568 height 537
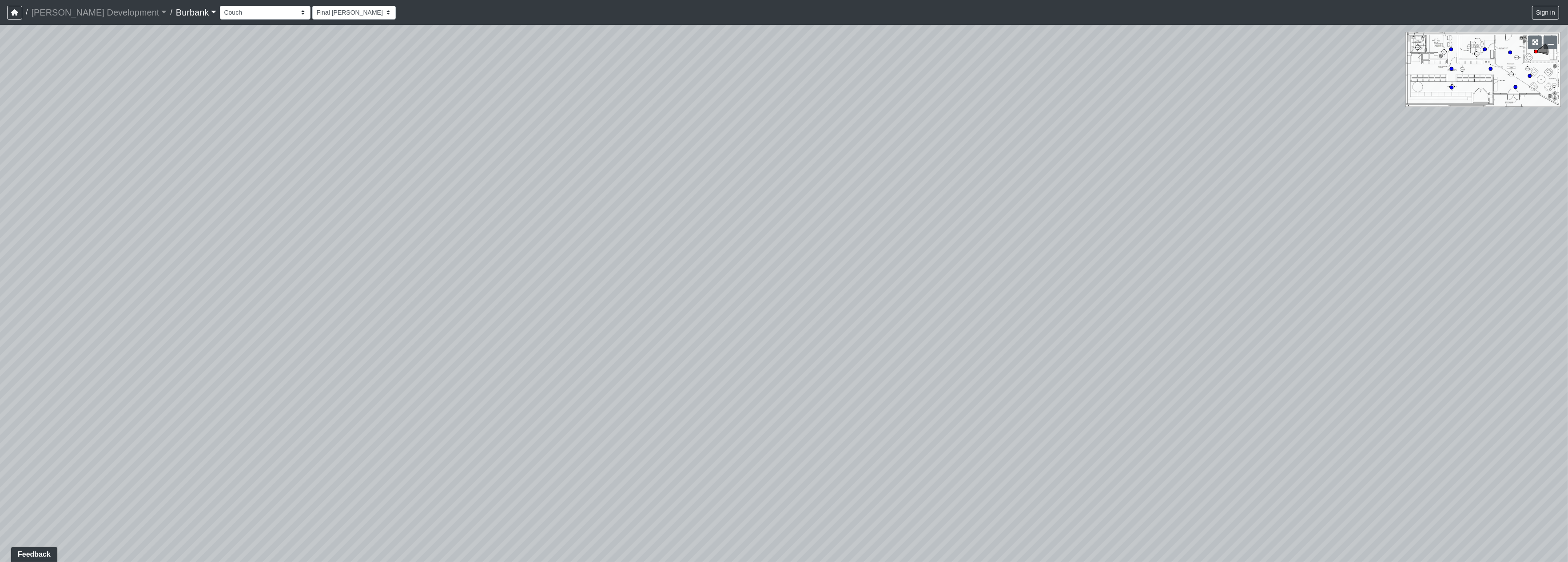
click at [727, 452] on div "Loading... Prop Storage Loading... Counter Loading... Hallway Loading... Entry …" at bounding box center [784, 293] width 1568 height 537
click at [519, 331] on div "Loading... Prop Storage Loading... Counter Loading... Hallway Loading... Entry …" at bounding box center [784, 293] width 1568 height 537
click at [1264, 196] on div "Loading... Prop Storage Loading... Counter Loading... Hallway Loading... Entry …" at bounding box center [784, 293] width 1568 height 537
click at [1567, 438] on html "/ [PERSON_NAME] Development [PERSON_NAME] Development Loading... / Burbank Burb…" at bounding box center [784, 281] width 1568 height 562
click at [1355, 561] on html "/ [PERSON_NAME] Development [PERSON_NAME] Development Loading... / Burbank Burb…" at bounding box center [784, 281] width 1568 height 562
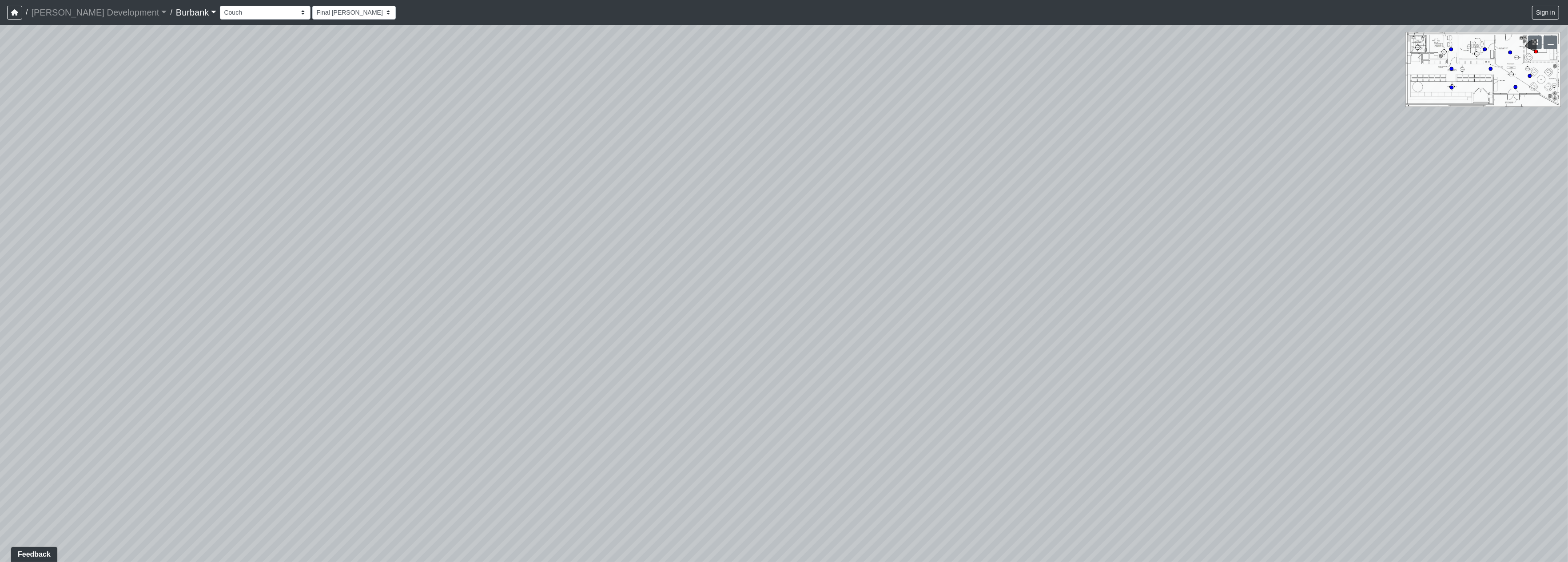
click at [1232, 327] on div "Loading... Prop Storage Loading... Counter Loading... Hallway Loading... Entry …" at bounding box center [784, 293] width 1568 height 537
click at [1043, 310] on div "Loading... Prop Storage Loading... Counter Loading... Hallway Loading... Entry …" at bounding box center [784, 293] width 1568 height 537
click at [1049, 225] on div "Loading... Prop Storage Loading... Counter Loading... Hallway Loading... Entry …" at bounding box center [784, 293] width 1568 height 537
click at [660, 394] on div "Loading... Prop Storage Loading... Counter Loading... Hallway Loading... Entry …" at bounding box center [784, 293] width 1568 height 537
